Goal: Find specific page/section: Find specific page/section

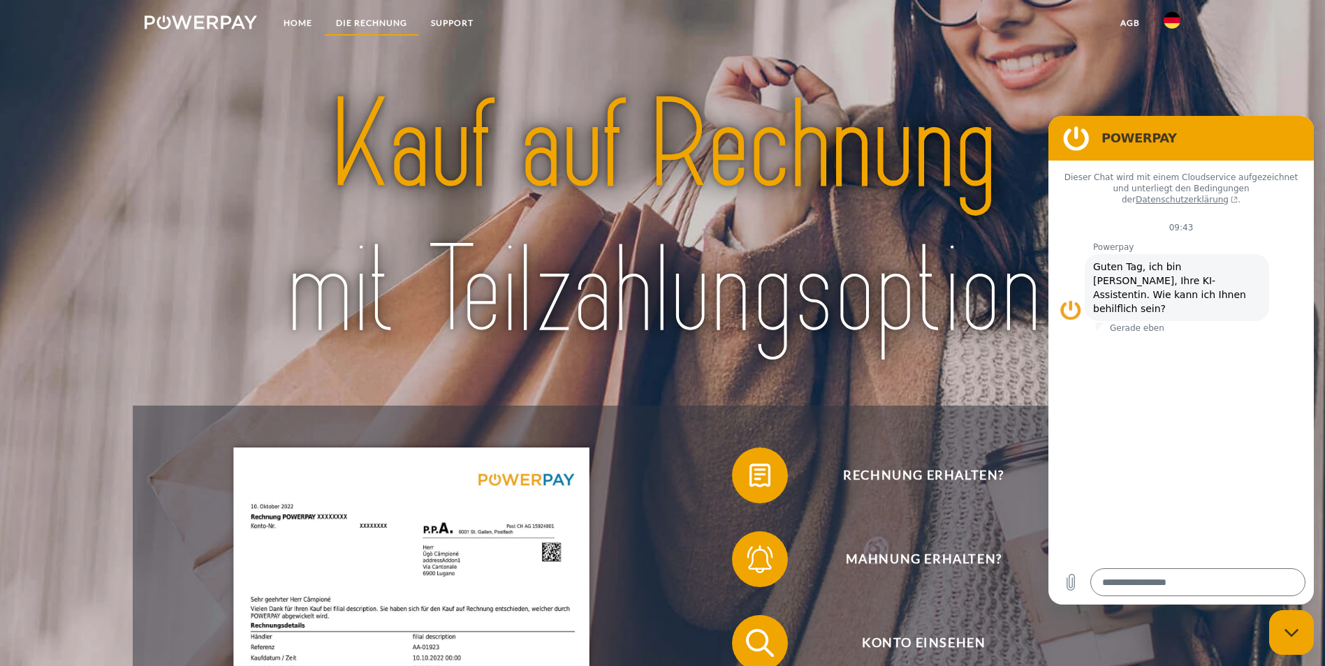
click at [374, 19] on link "DIE RECHNUNG" at bounding box center [371, 22] width 95 height 25
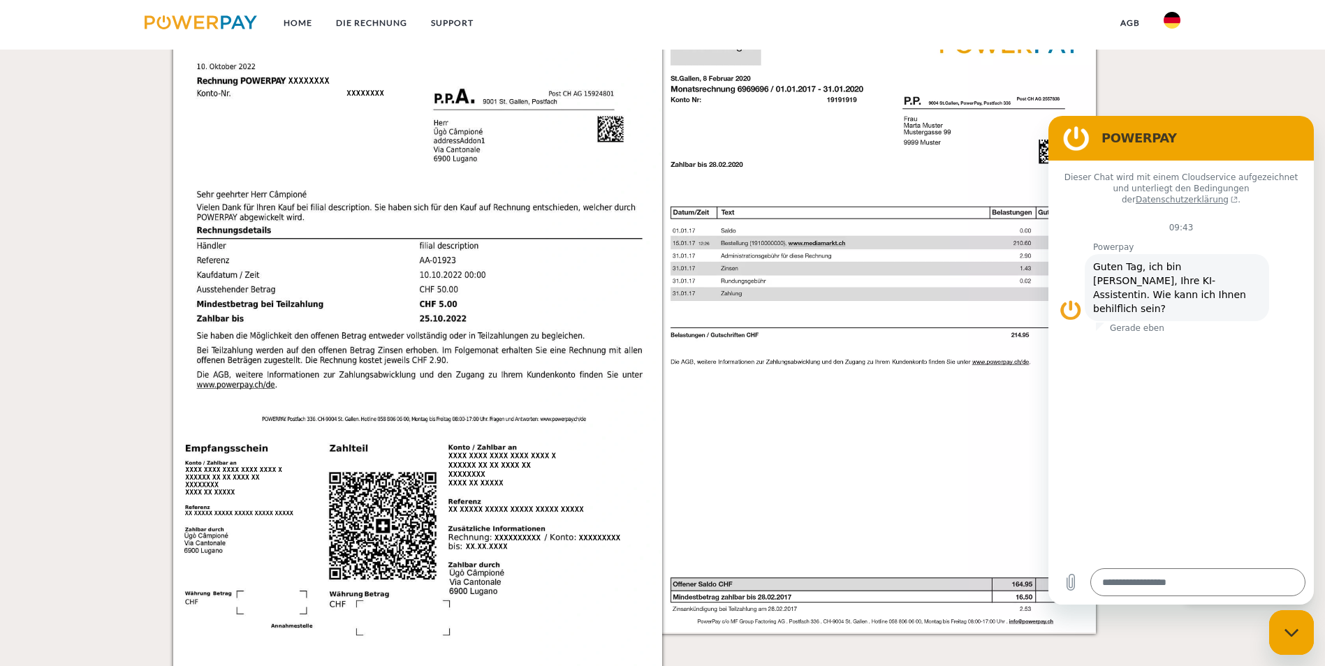
scroll to position [1126, 0]
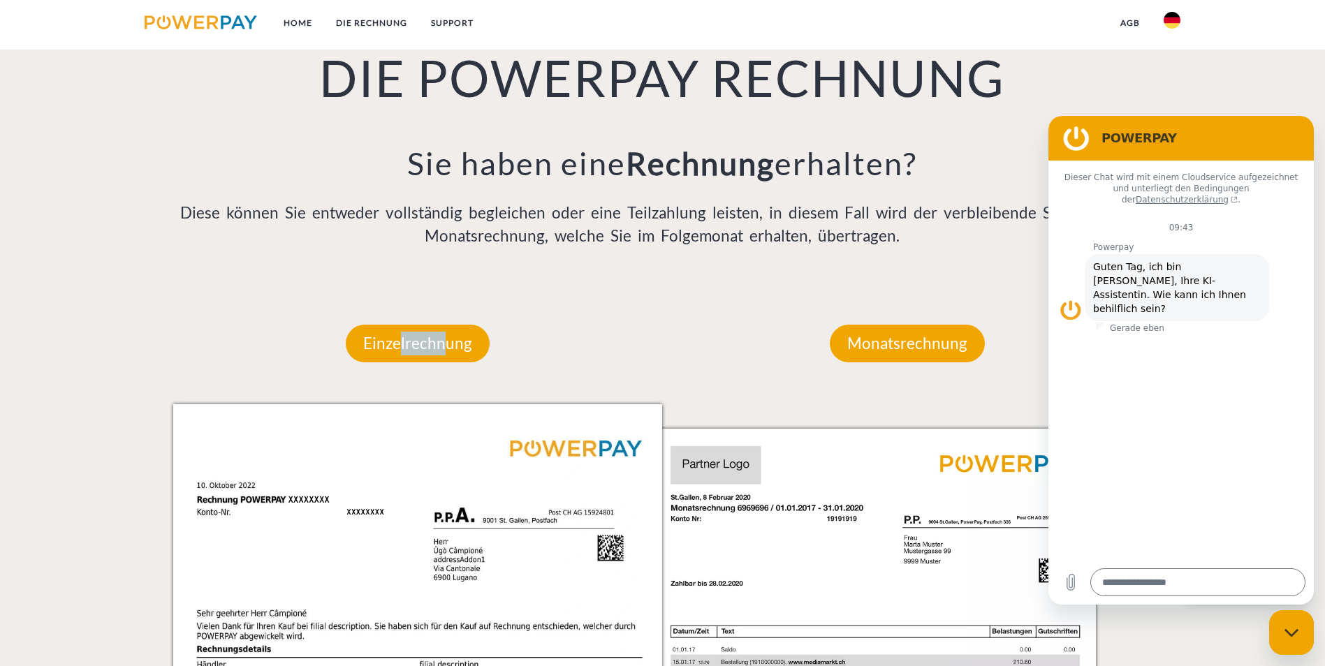
drag, startPoint x: 428, startPoint y: 194, endPoint x: 393, endPoint y: 218, distance: 42.2
click at [393, 283] on div "Einzelrechnung" at bounding box center [418, 343] width 228 height 121
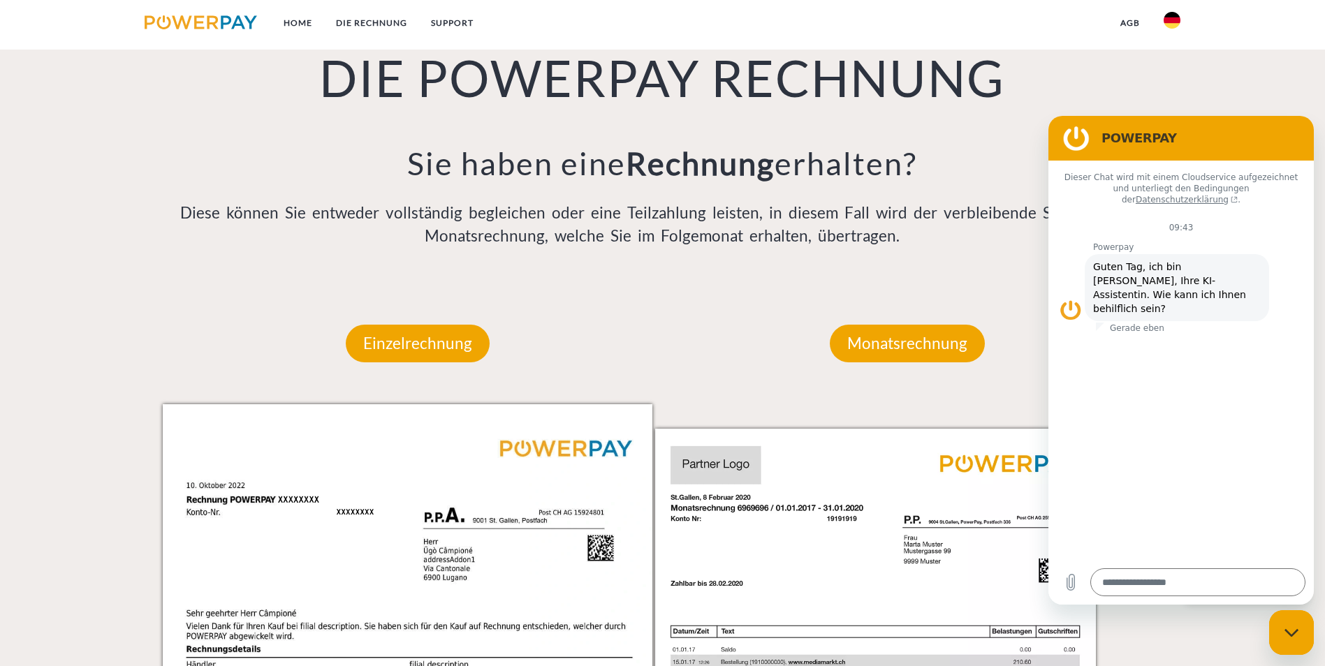
drag, startPoint x: 393, startPoint y: 218, endPoint x: 378, endPoint y: 220, distance: 15.5
click at [378, 283] on div "Einzelrechnung" at bounding box center [418, 343] width 228 height 121
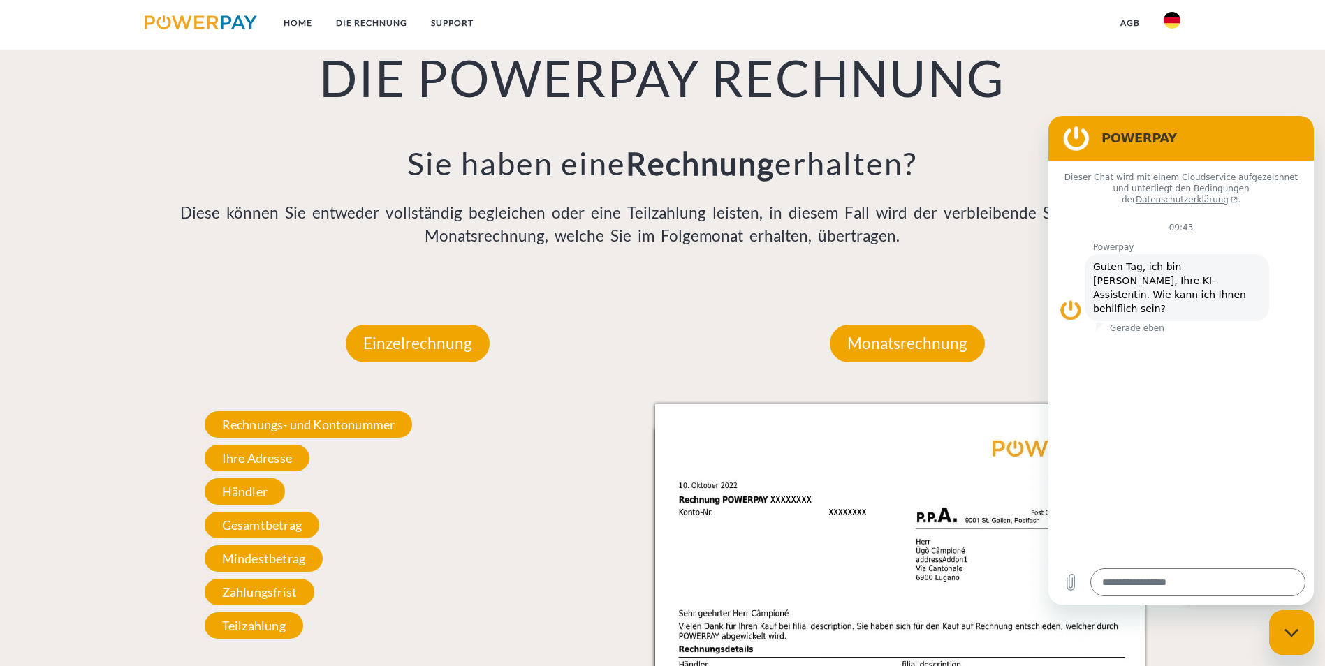
click at [215, 27] on img at bounding box center [201, 22] width 112 height 14
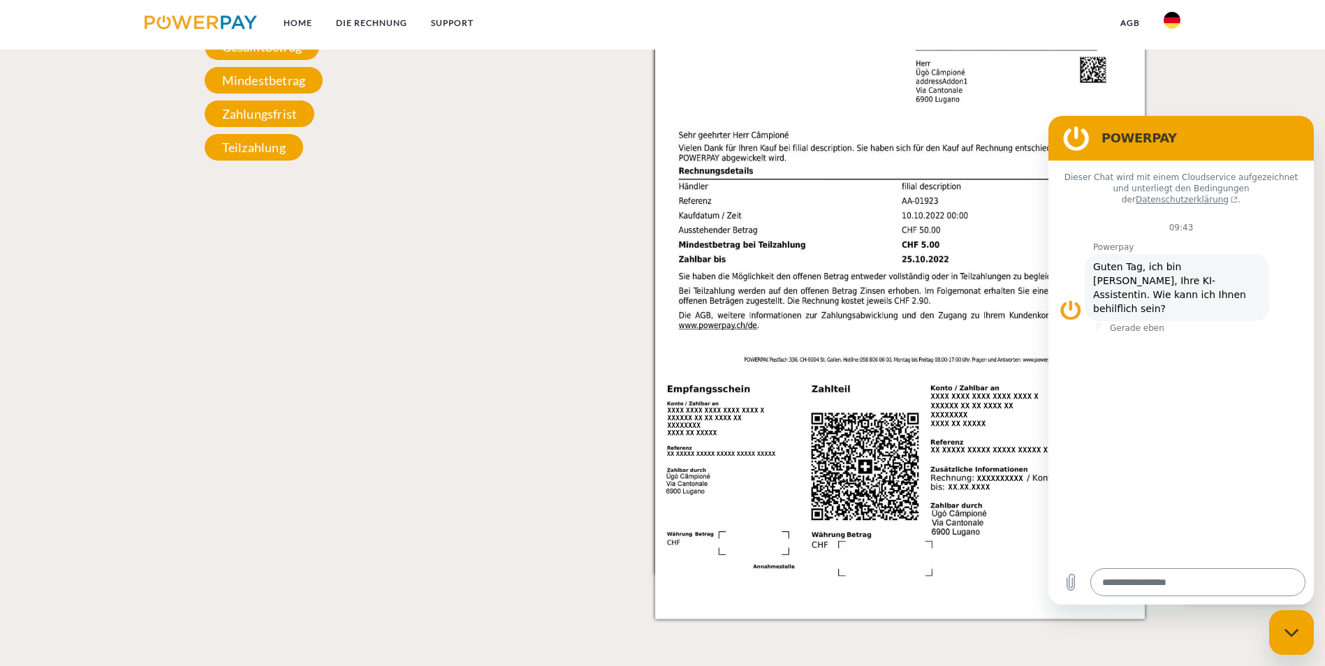
scroll to position [1606, 0]
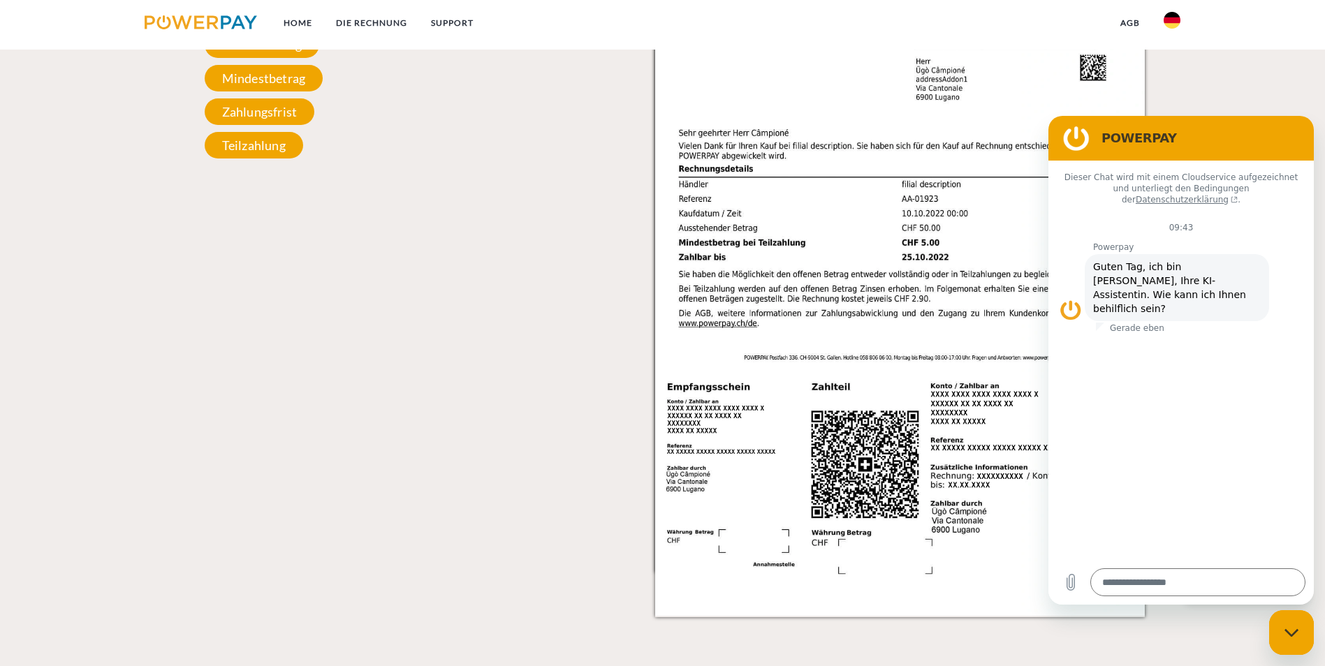
click at [1295, 638] on div "Messaging-Fenster schließen" at bounding box center [1291, 633] width 42 height 42
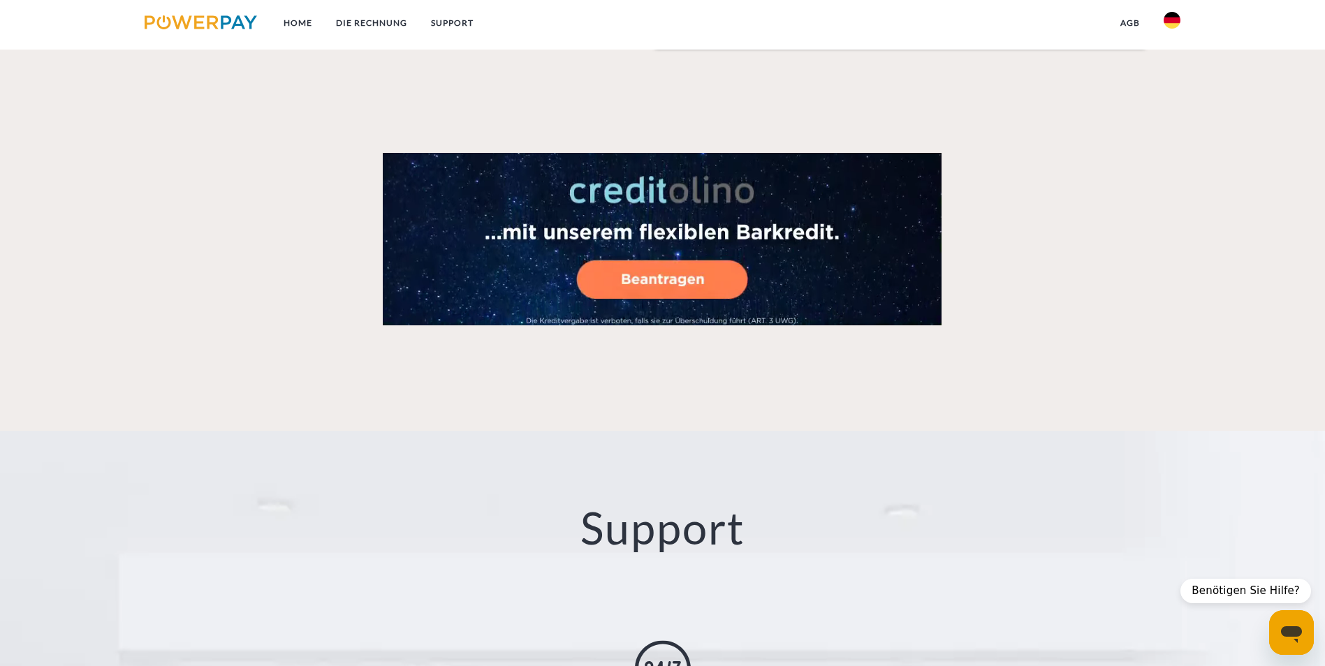
scroll to position [2565, 0]
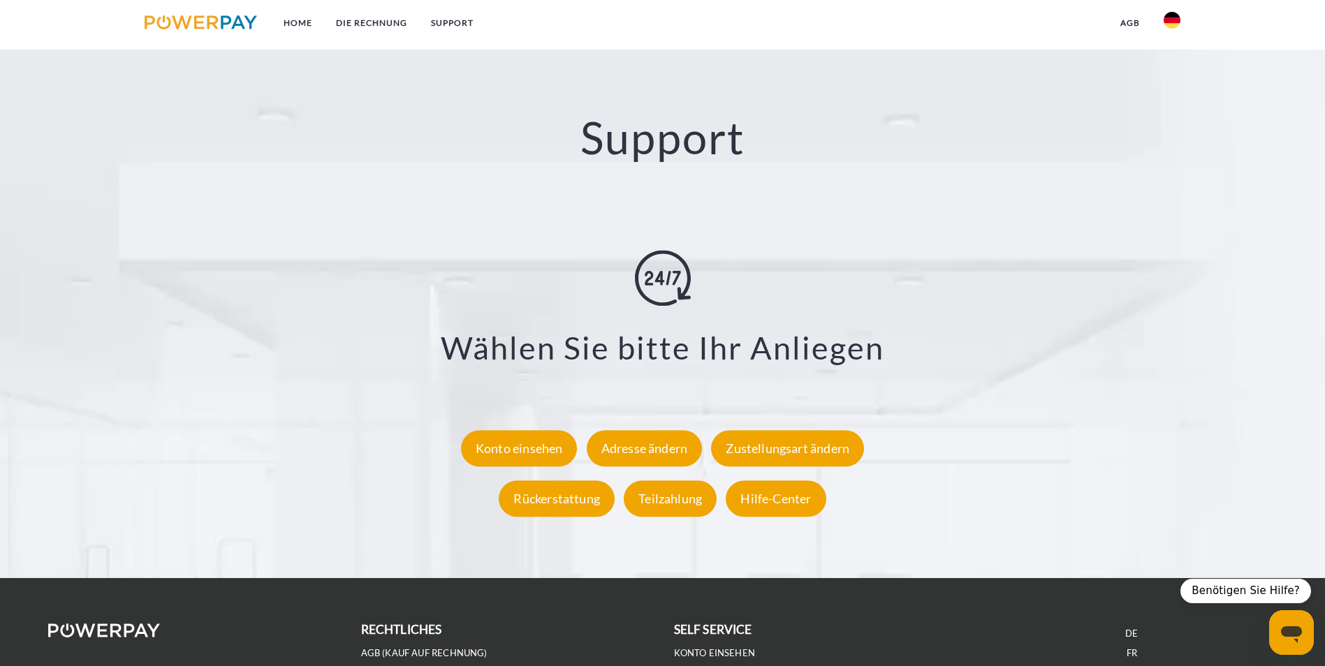
type textarea "*"
